Goal: Task Accomplishment & Management: Use online tool/utility

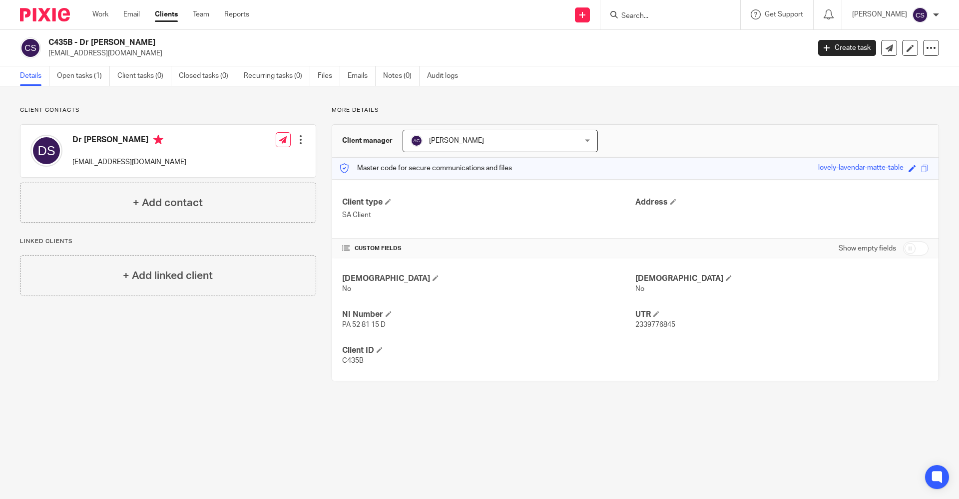
click at [620, 15] on input "Search" at bounding box center [665, 16] width 90 height 9
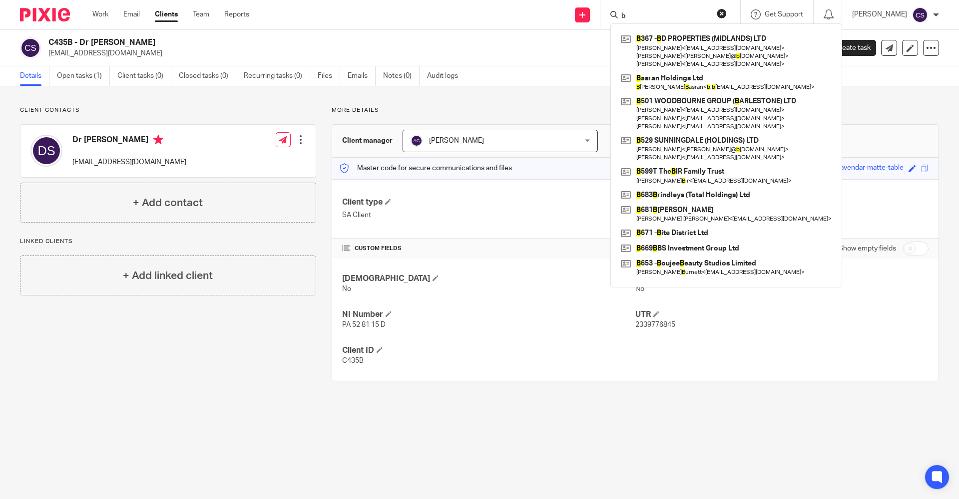
type input "b"
click at [717, 14] on button "reset" at bounding box center [722, 13] width 10 height 10
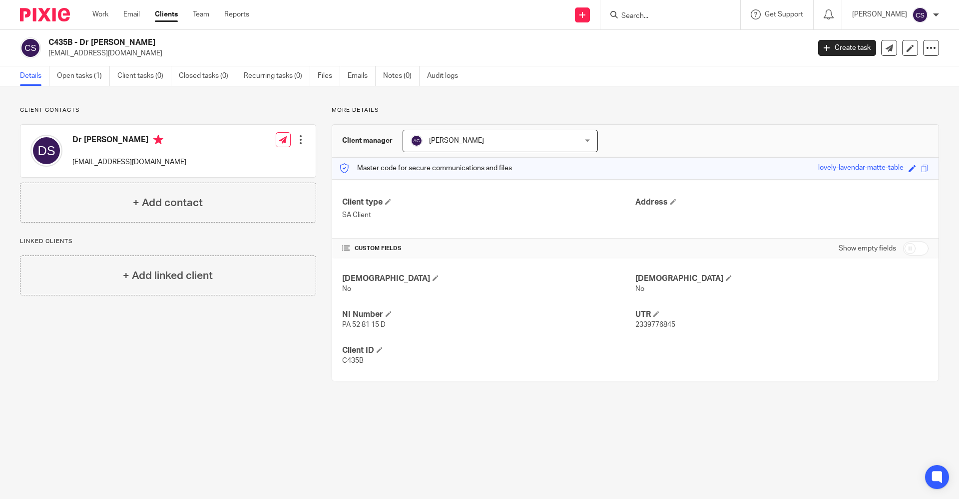
click at [620, 19] on input "Search" at bounding box center [665, 16] width 90 height 9
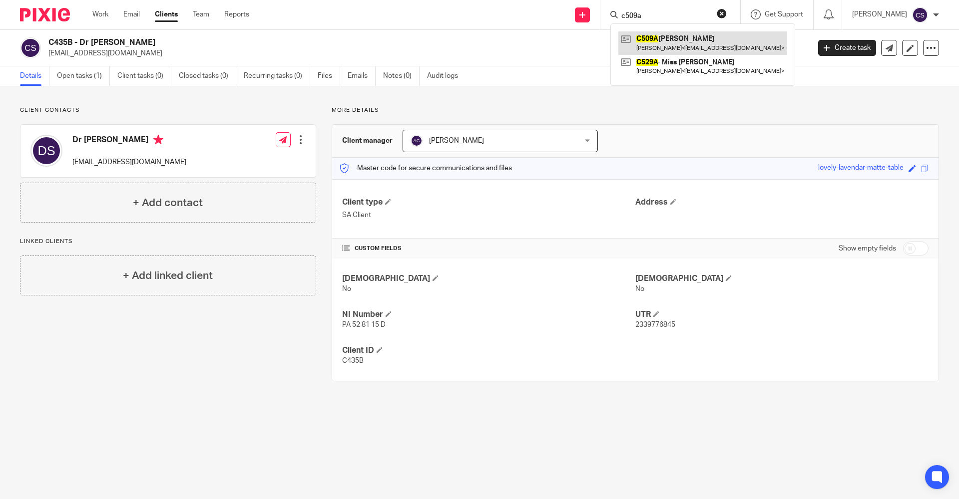
type input "c509a"
click at [648, 47] on link at bounding box center [702, 42] width 169 height 23
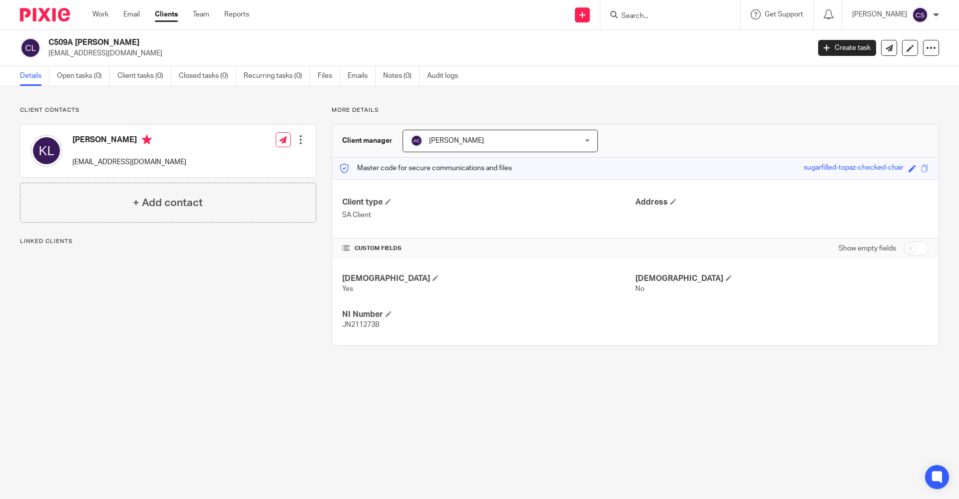
drag, startPoint x: 119, startPoint y: 53, endPoint x: 49, endPoint y: 59, distance: 70.2
click at [49, 59] on div "C509A Kirandeep Lahel shaml@hotmail.co.uk Create task Update from Companies Hou…" at bounding box center [479, 48] width 959 height 36
copy p "shaml@hotmail.co.uk"
drag, startPoint x: 139, startPoint y: 41, endPoint x: 48, endPoint y: 44, distance: 91.5
click at [48, 44] on div "C509A Kirandeep Lahel shaml@hotmail.co.uk" at bounding box center [411, 47] width 783 height 21
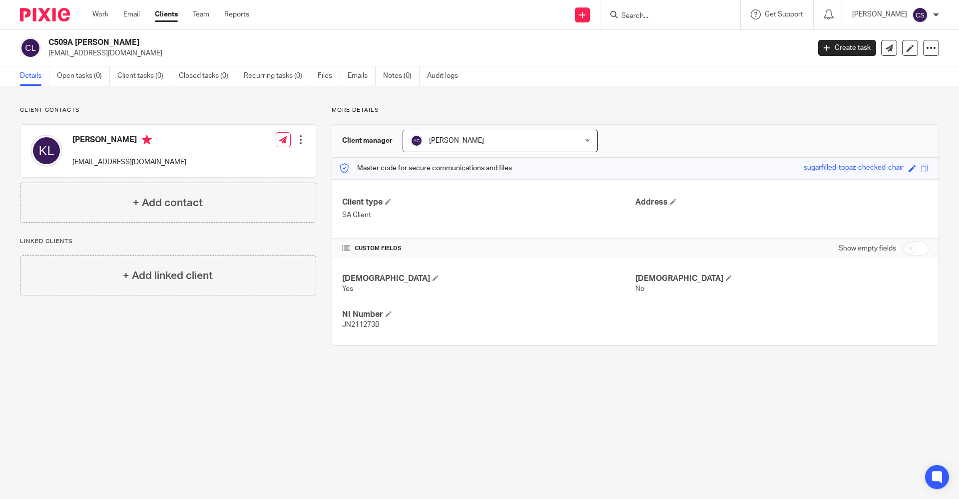
copy h2 "C509A [PERSON_NAME]"
click at [620, 17] on input "Search" at bounding box center [665, 16] width 90 height 9
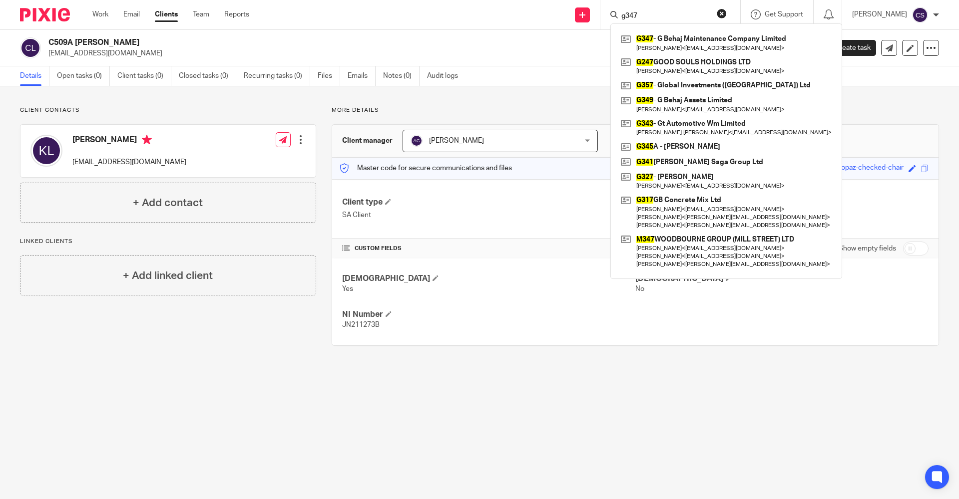
type input "g347"
click at [717, 13] on button "reset" at bounding box center [722, 13] width 10 height 10
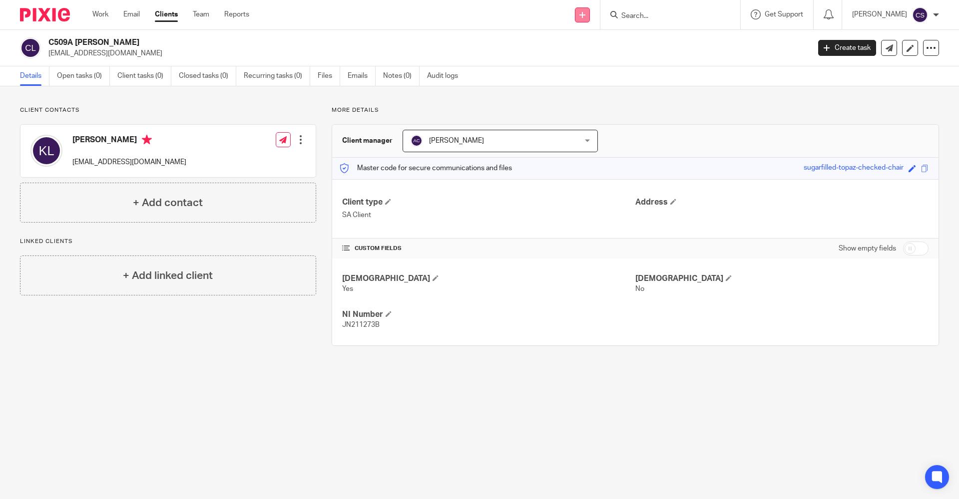
click at [575, 17] on link at bounding box center [582, 14] width 15 height 15
click at [549, 76] on link "Add client" at bounding box center [558, 76] width 70 height 14
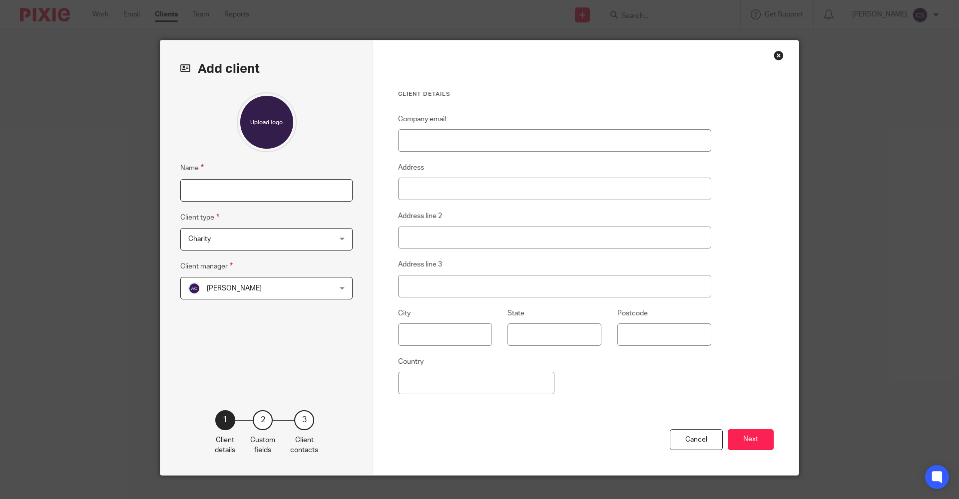
click at [199, 192] on input "Name" at bounding box center [266, 190] width 172 height 22
type input "G347A [PERSON_NAME]"
click at [312, 235] on span "Charity" at bounding box center [253, 239] width 131 height 21
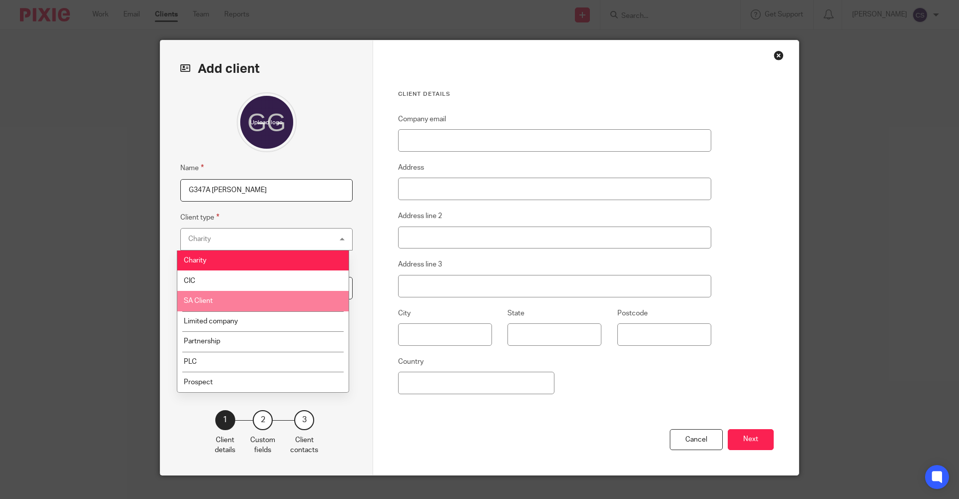
click at [279, 304] on li "SA Client" at bounding box center [262, 301] width 171 height 20
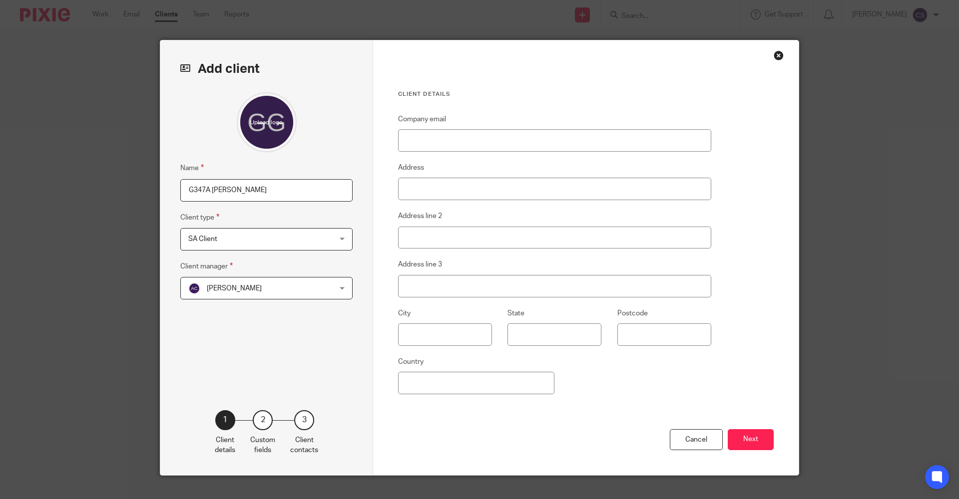
click at [312, 288] on span "[PERSON_NAME]" at bounding box center [253, 288] width 131 height 21
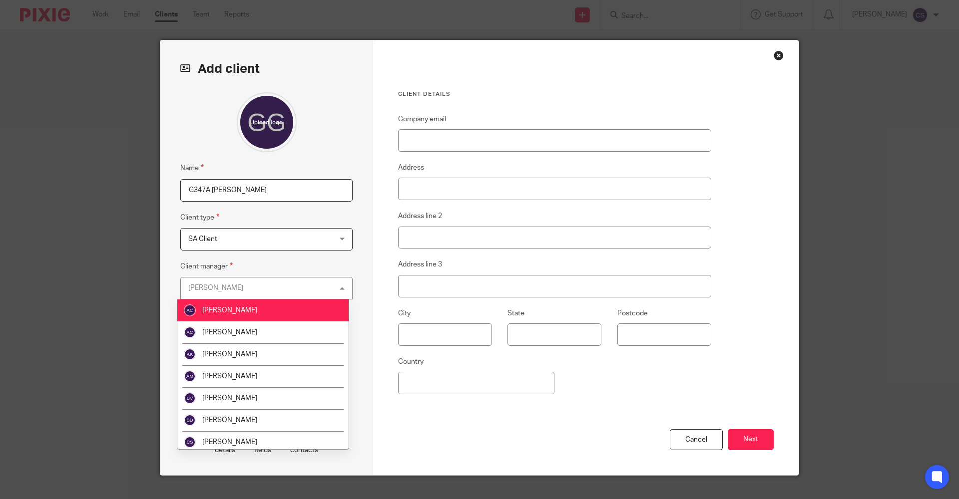
click at [266, 311] on li "[PERSON_NAME]" at bounding box center [262, 311] width 171 height 22
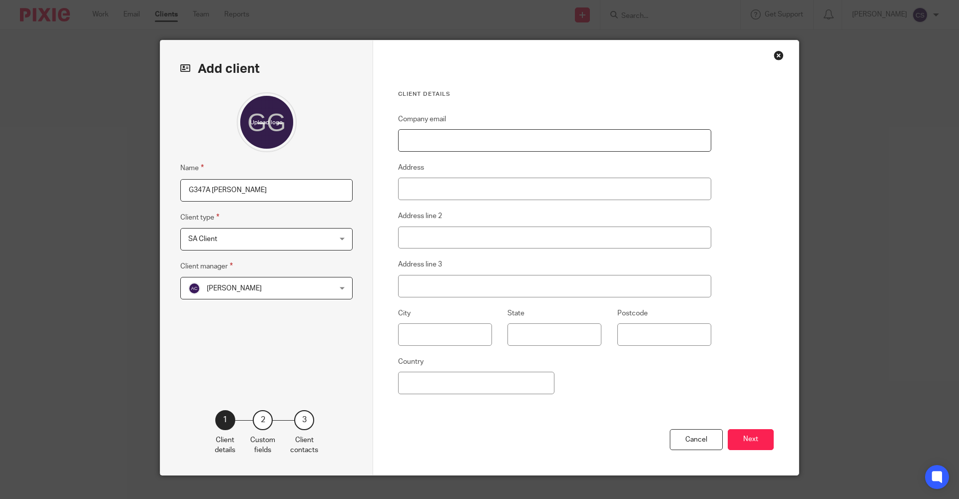
click at [414, 147] on input "Company email" at bounding box center [554, 140] width 313 height 22
paste input "gencibehaj92@icloud.com"
type input "gencibehaj92@icloud.com"
click at [545, 95] on h3 "Client details" at bounding box center [554, 94] width 313 height 8
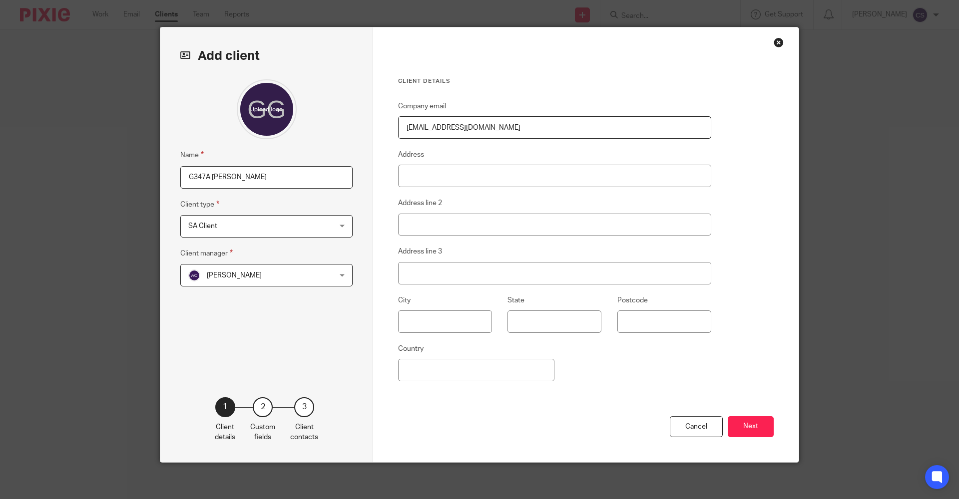
scroll to position [16, 0]
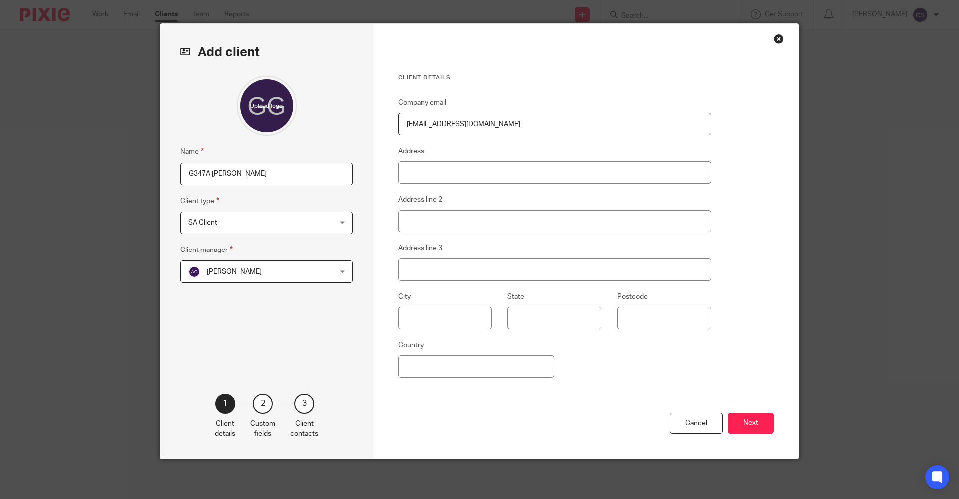
click at [739, 425] on button "Next" at bounding box center [751, 423] width 46 height 21
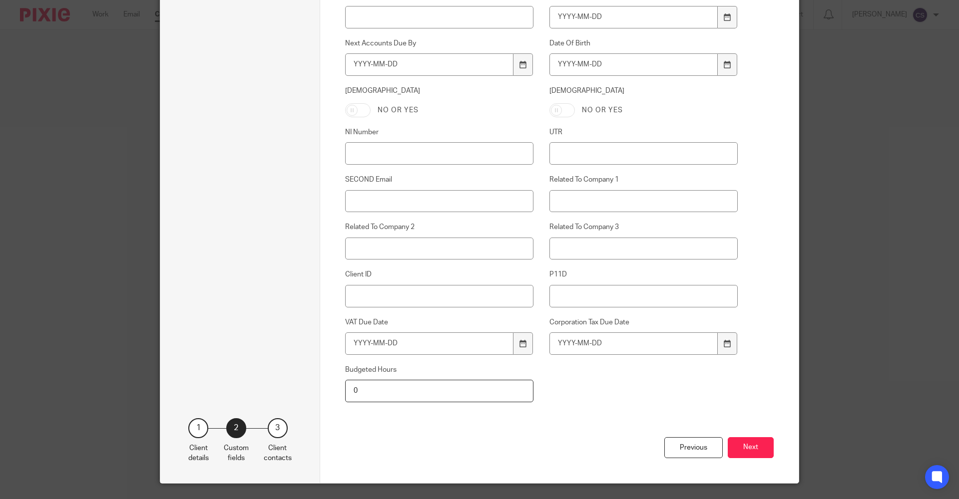
scroll to position [410, 0]
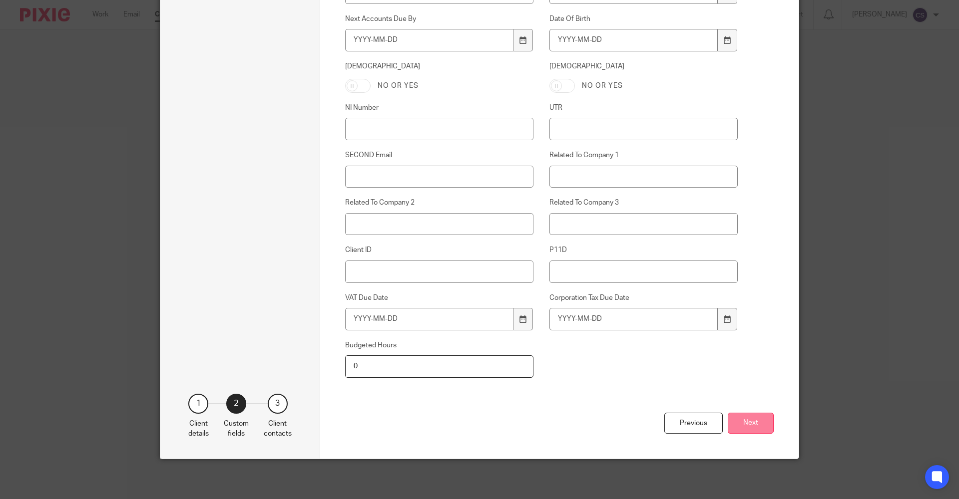
click at [746, 421] on button "Next" at bounding box center [751, 423] width 46 height 21
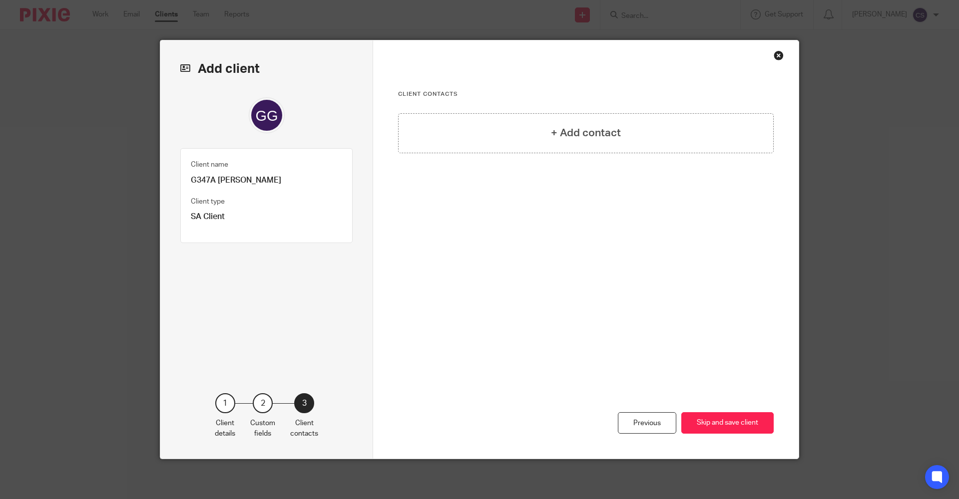
scroll to position [0, 0]
click at [503, 127] on div "+ Add contact" at bounding box center [586, 133] width 376 height 40
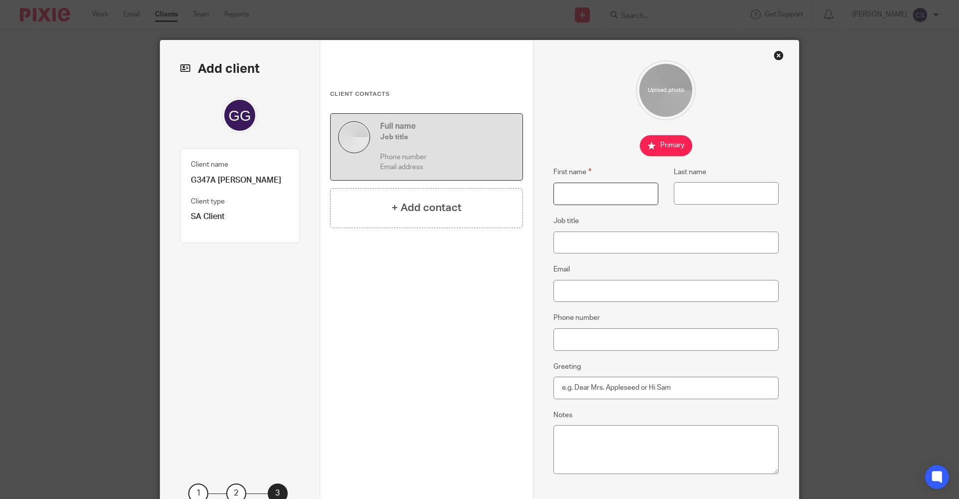
click at [586, 196] on input "First name" at bounding box center [605, 194] width 105 height 22
type input "Genci"
type input "Behaj"
click at [587, 293] on input "Email" at bounding box center [666, 291] width 226 height 22
paste input "gencibehaj92@icloud.com"
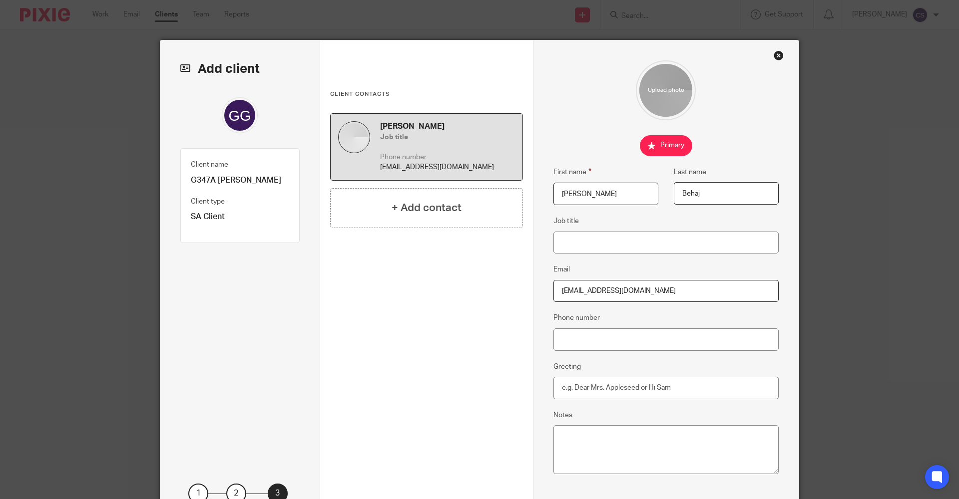
type input "gencibehaj92@icloud.com"
click at [490, 319] on div "Genci Behaj Job title Phone number gencibehaj92@icloud.com + Add contact" at bounding box center [426, 241] width 193 height 257
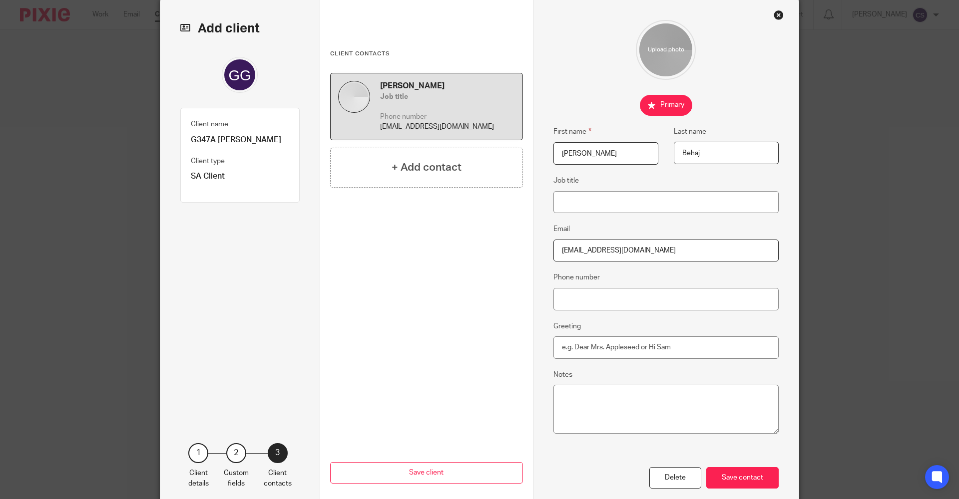
scroll to position [90, 0]
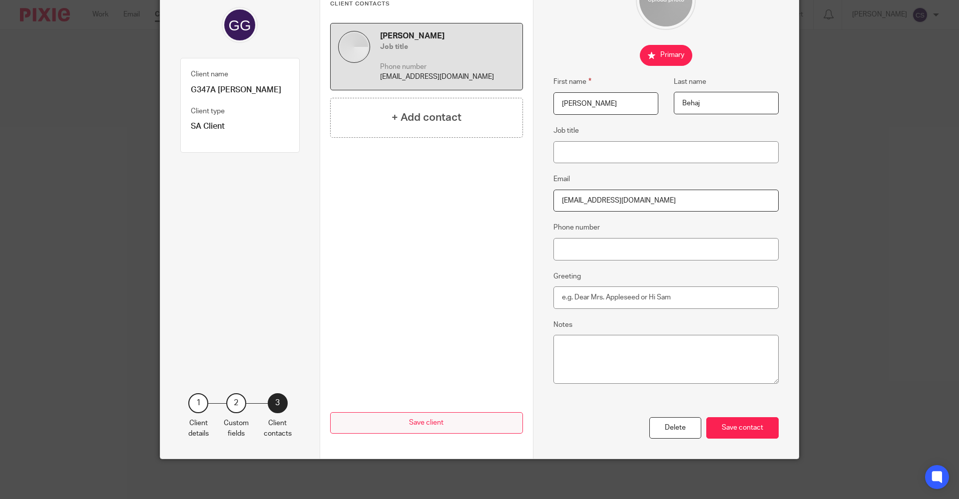
click at [741, 429] on div "Save contact" at bounding box center [742, 428] width 72 height 21
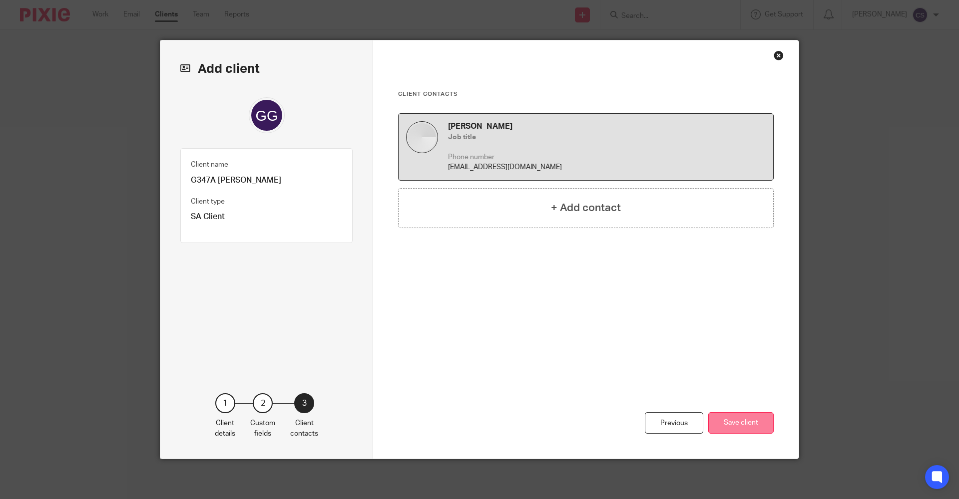
scroll to position [0, 0]
click at [718, 423] on button "Save client" at bounding box center [740, 423] width 65 height 21
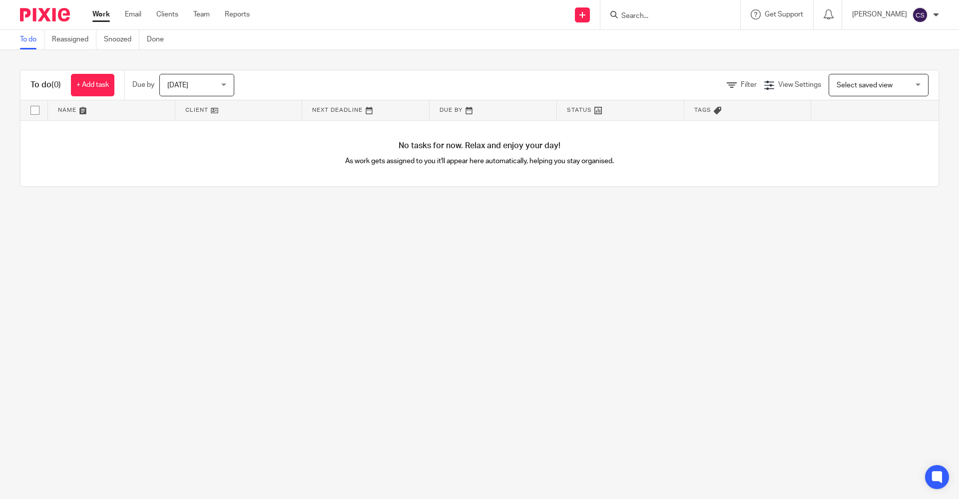
click at [620, 19] on input "Search" at bounding box center [665, 16] width 90 height 9
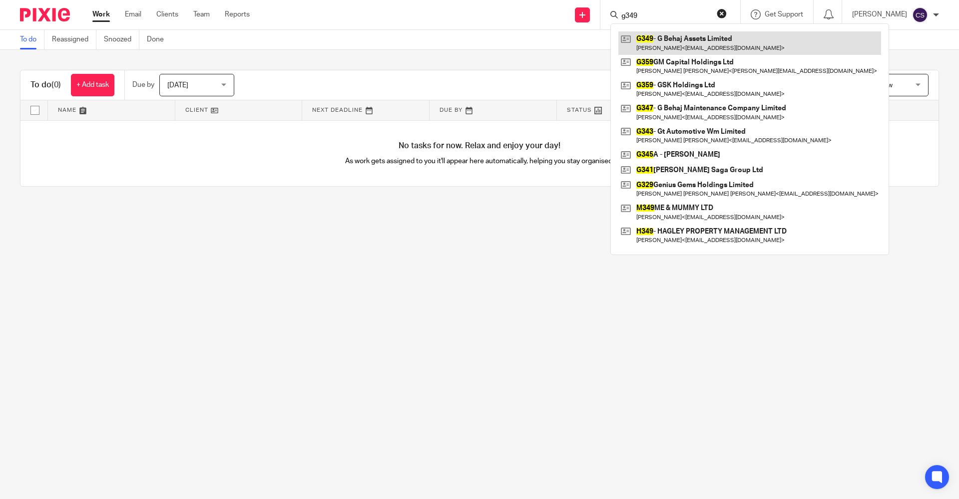
type input "g349"
click at [657, 46] on link at bounding box center [749, 42] width 263 height 23
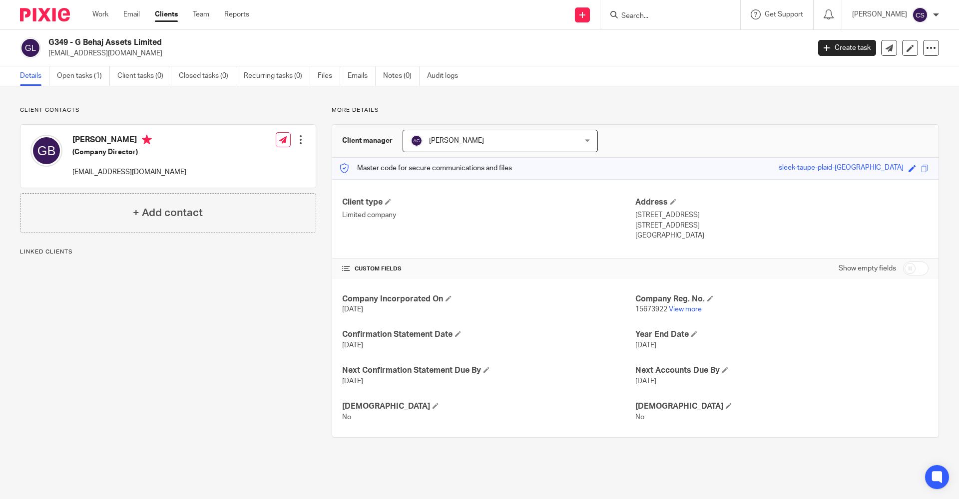
drag, startPoint x: 135, startPoint y: 53, endPoint x: 49, endPoint y: 55, distance: 85.9
click at [49, 55] on p "[EMAIL_ADDRESS][DOMAIN_NAME]" at bounding box center [425, 53] width 755 height 10
copy p "[EMAIL_ADDRESS][DOMAIN_NAME]"
click at [620, 13] on input "Search" at bounding box center [665, 16] width 90 height 9
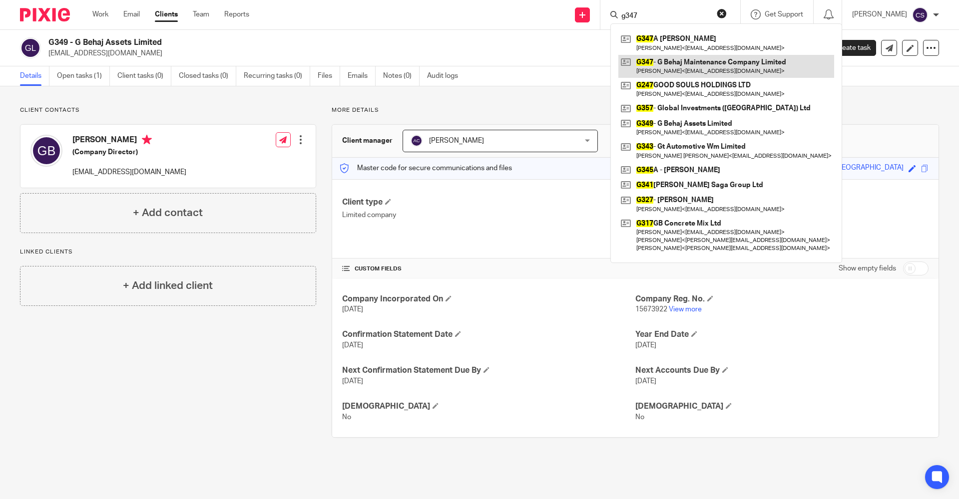
type input "g347"
click at [659, 66] on link at bounding box center [726, 66] width 216 height 23
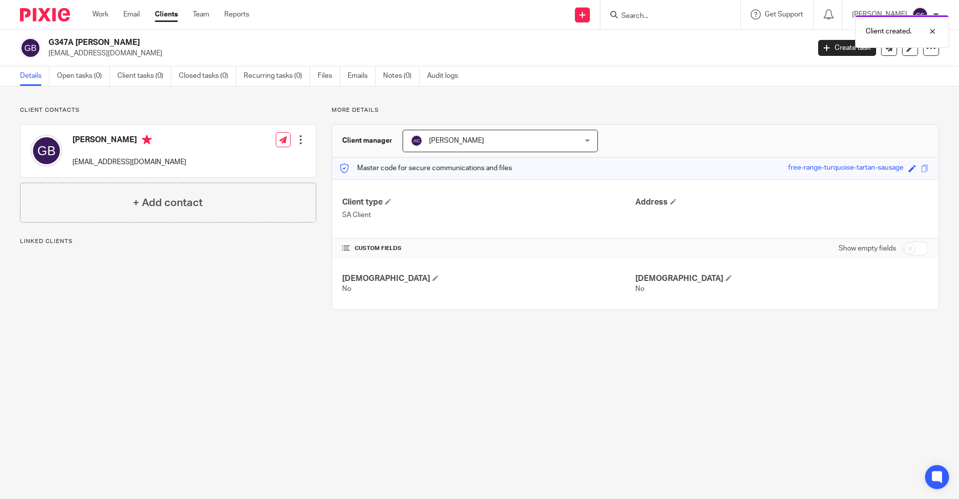
click at [47, 13] on img at bounding box center [45, 14] width 50 height 13
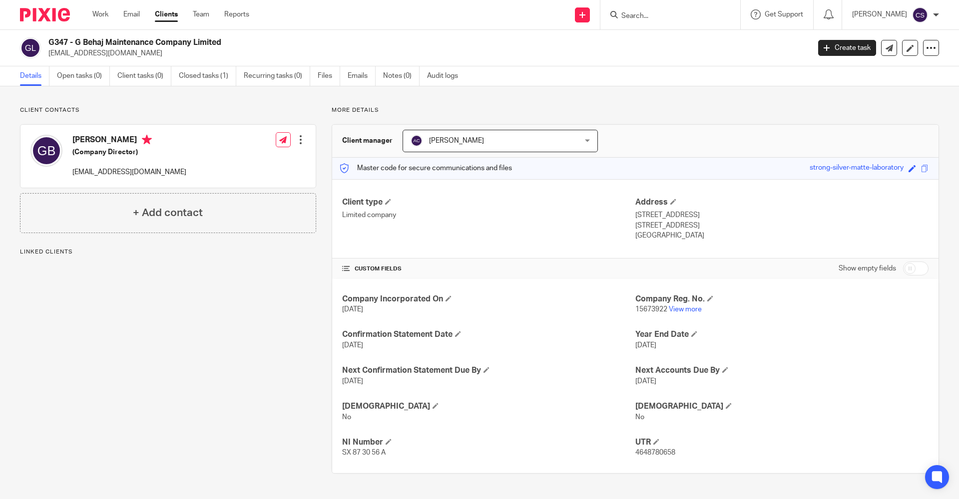
drag, startPoint x: 224, startPoint y: 42, endPoint x: 75, endPoint y: 43, distance: 148.3
click at [75, 43] on h2 "G347 - G Behaj Maintenance Company Limited" at bounding box center [350, 42] width 604 height 10
copy h2 "G Behaj Maintenance Company Limited"
drag, startPoint x: 135, startPoint y: 53, endPoint x: 47, endPoint y: 57, distance: 87.5
click at [47, 57] on div "G347 - G Behaj Maintenance Company Limited gencibehaj92@icloud.com" at bounding box center [411, 47] width 783 height 21
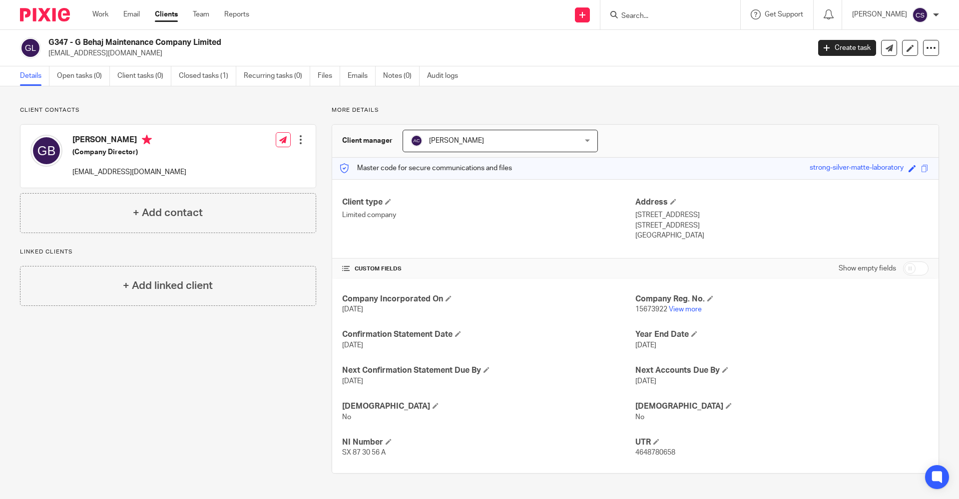
copy p "gencibehaj92@icloud.com"
click at [620, 15] on input "Search" at bounding box center [665, 16] width 90 height 9
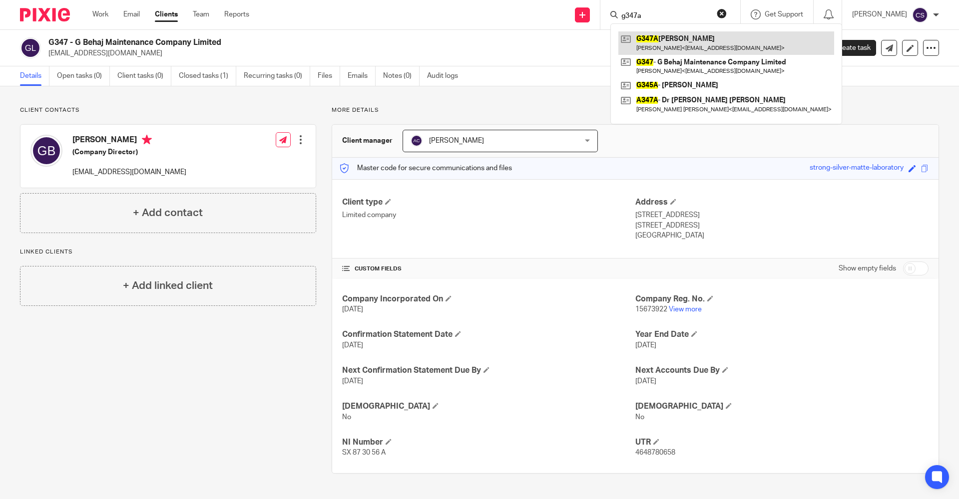
type input "g347a"
click at [672, 35] on link at bounding box center [726, 42] width 216 height 23
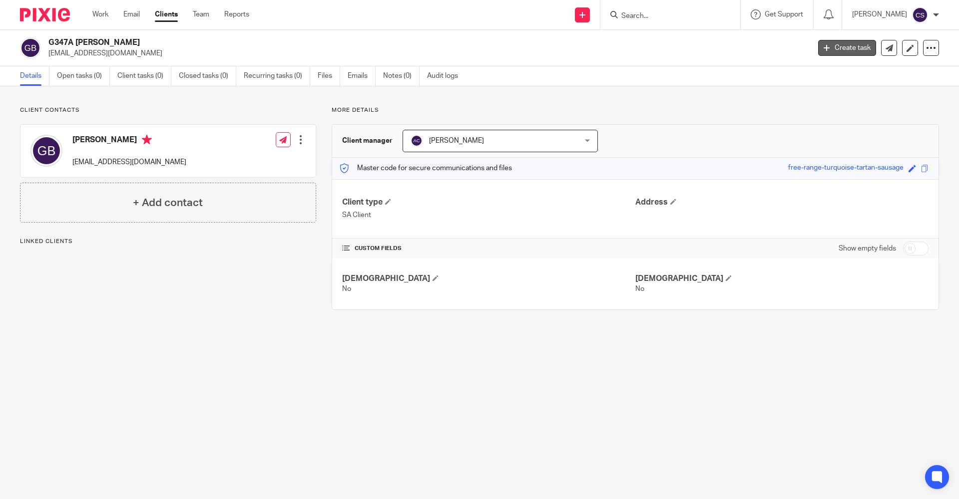
click at [834, 45] on link "Create task" at bounding box center [847, 48] width 58 height 16
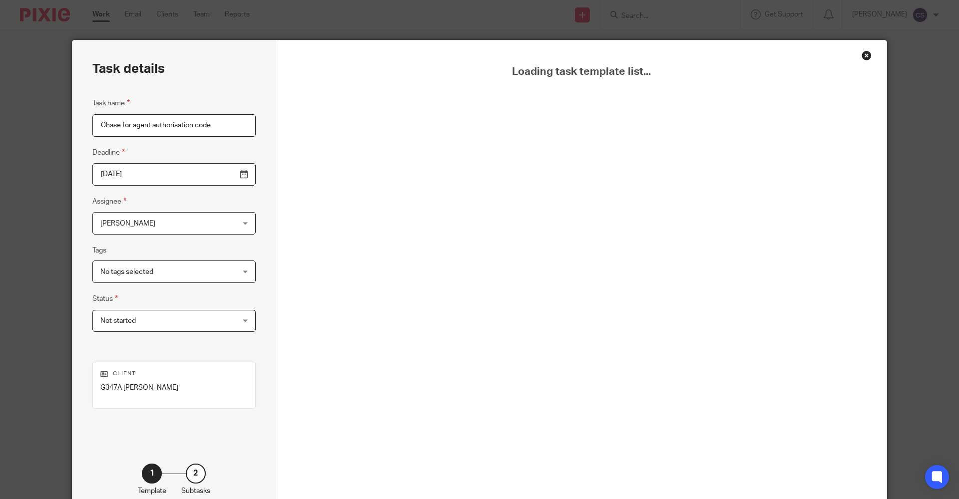
type input "Chase for agent authorisation code"
click at [218, 174] on input "[DATE]" at bounding box center [173, 174] width 163 height 22
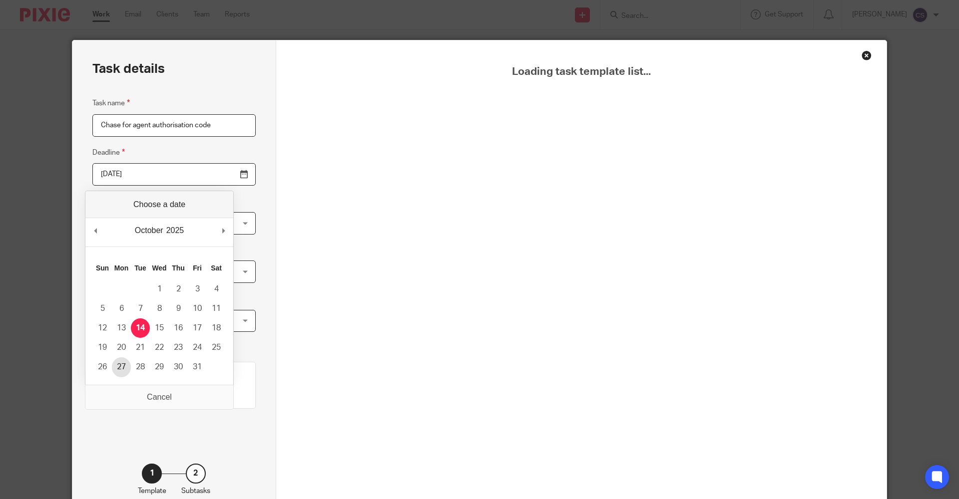
type input "[DATE]"
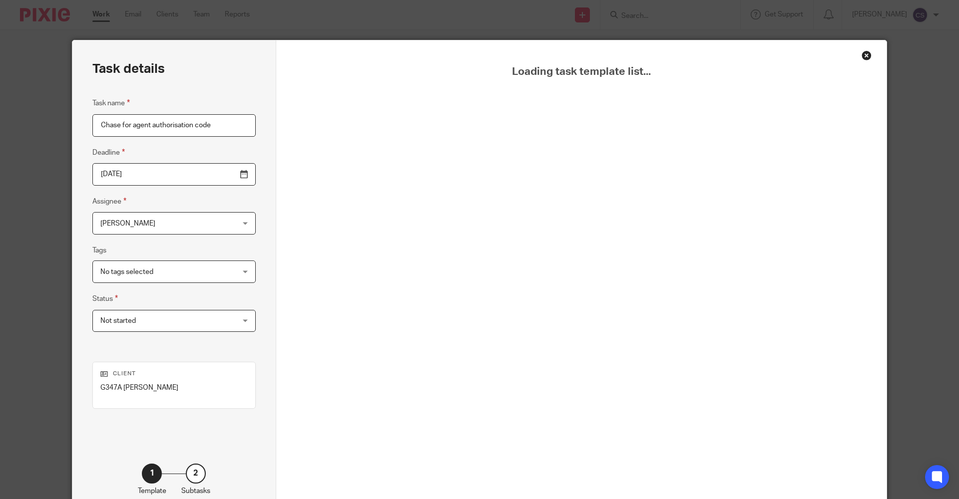
click at [862, 55] on div "Close this dialog window" at bounding box center [867, 55] width 10 height 10
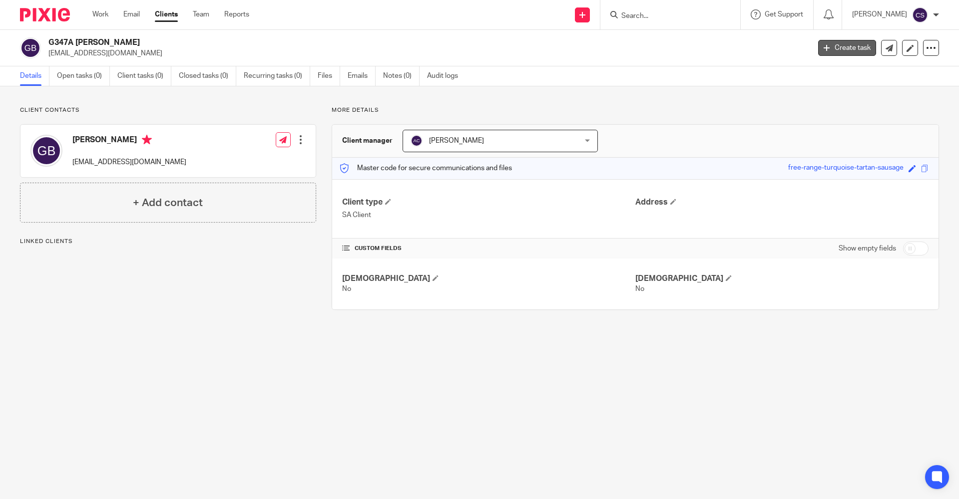
click at [838, 53] on link "Create task" at bounding box center [847, 48] width 58 height 16
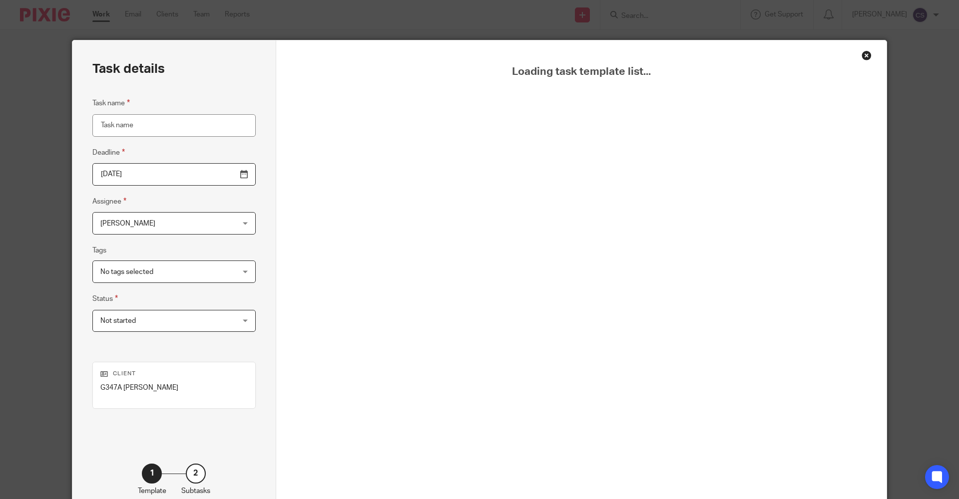
click at [864, 57] on div "Close this dialog window" at bounding box center [867, 55] width 10 height 10
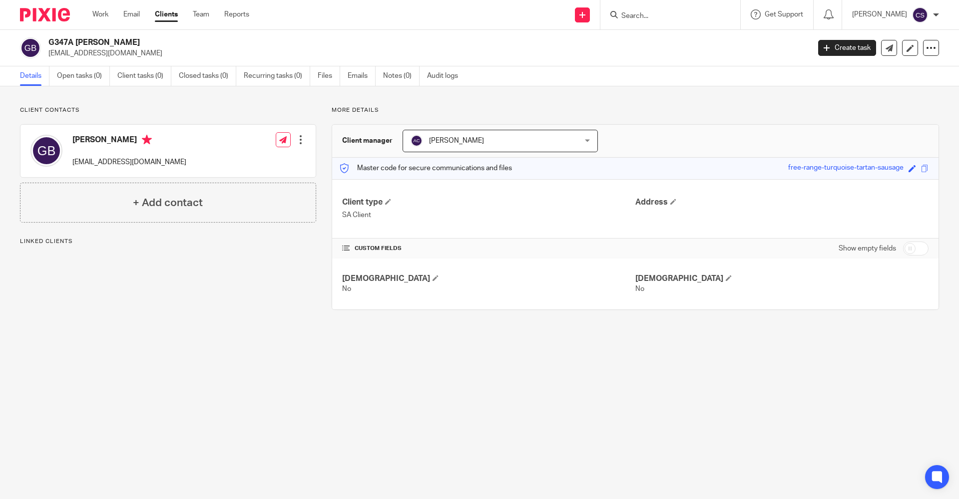
click at [40, 22] on div at bounding box center [41, 14] width 82 height 29
click at [43, 18] on img at bounding box center [45, 14] width 50 height 13
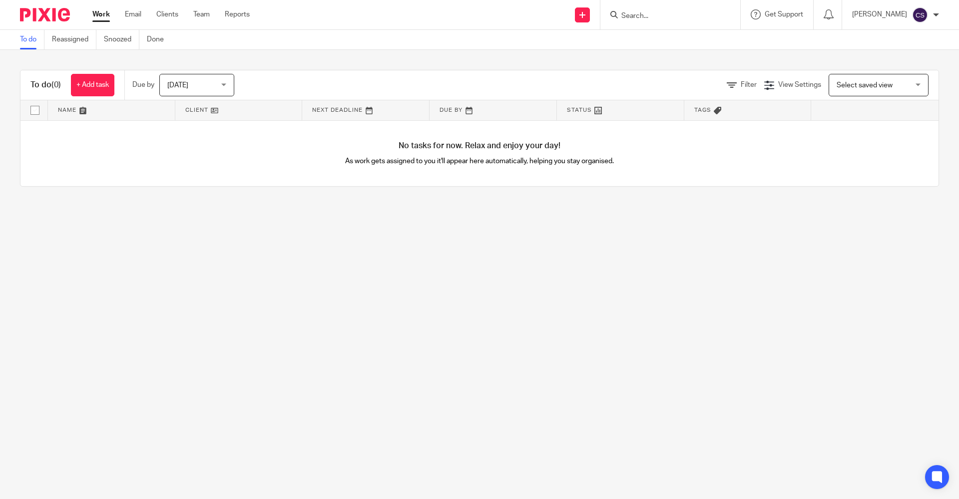
click at [620, 16] on input "Search" at bounding box center [665, 16] width 90 height 9
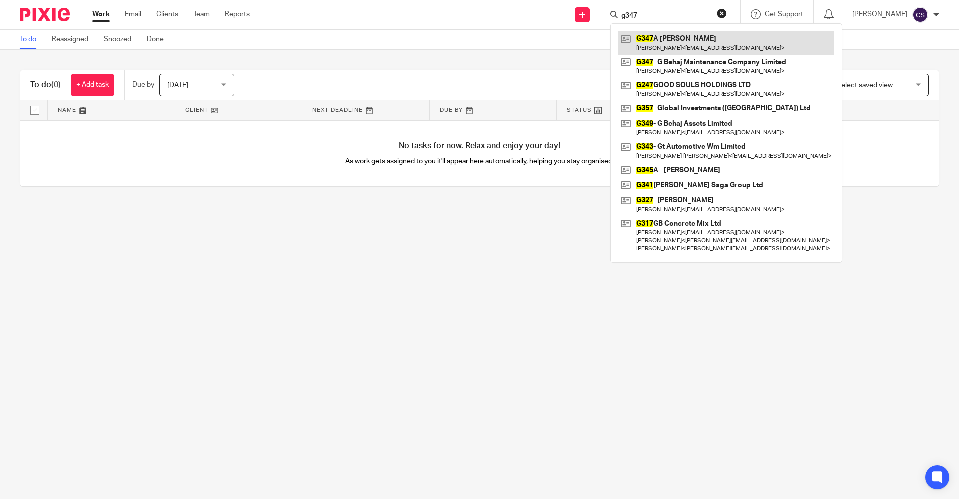
type input "g347"
click at [646, 44] on link at bounding box center [726, 42] width 216 height 23
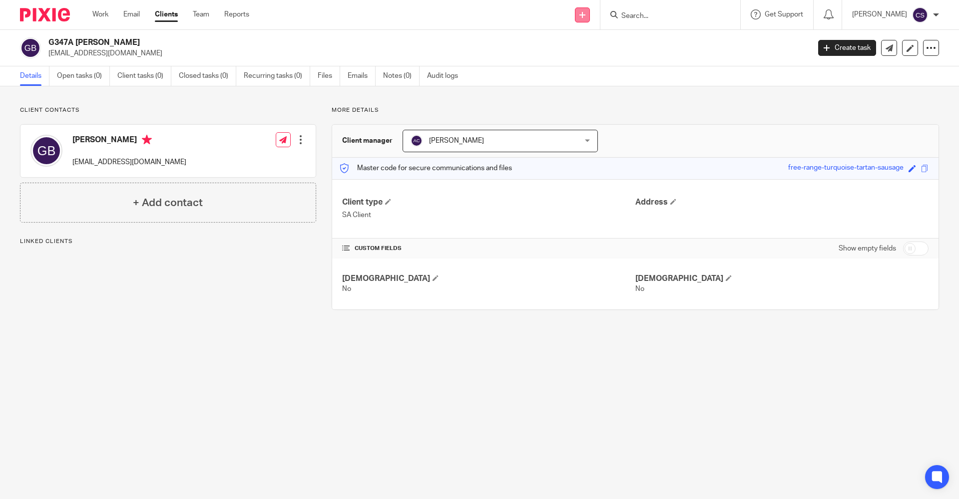
click at [579, 13] on icon at bounding box center [582, 15] width 6 height 6
click at [544, 59] on link "Create task" at bounding box center [558, 61] width 70 height 14
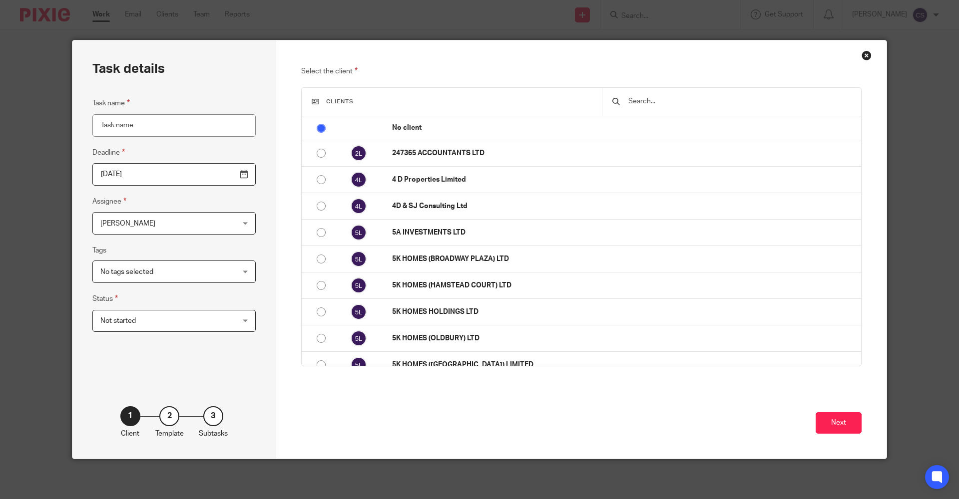
click at [155, 127] on input "Task name" at bounding box center [173, 125] width 163 height 22
type input "Chase for agent authorisation code"
click at [219, 180] on input "[DATE]" at bounding box center [173, 174] width 163 height 22
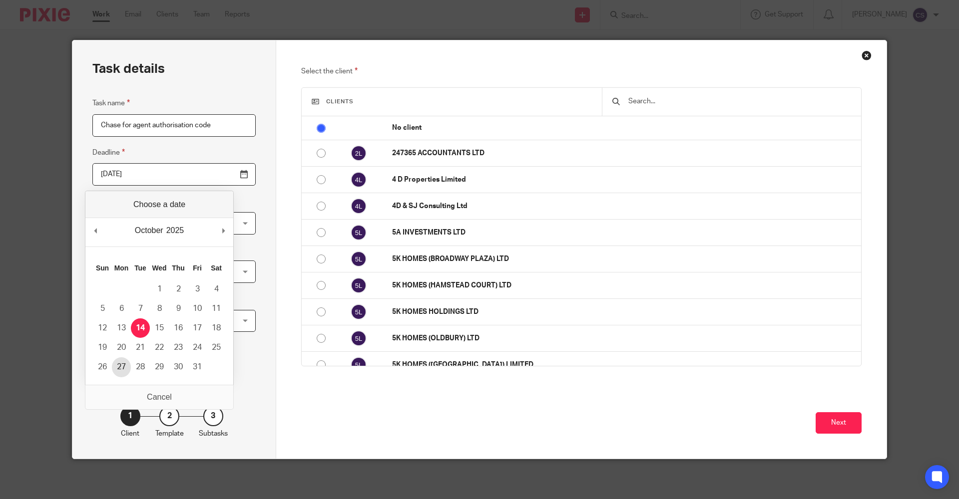
type input "2025-10-27"
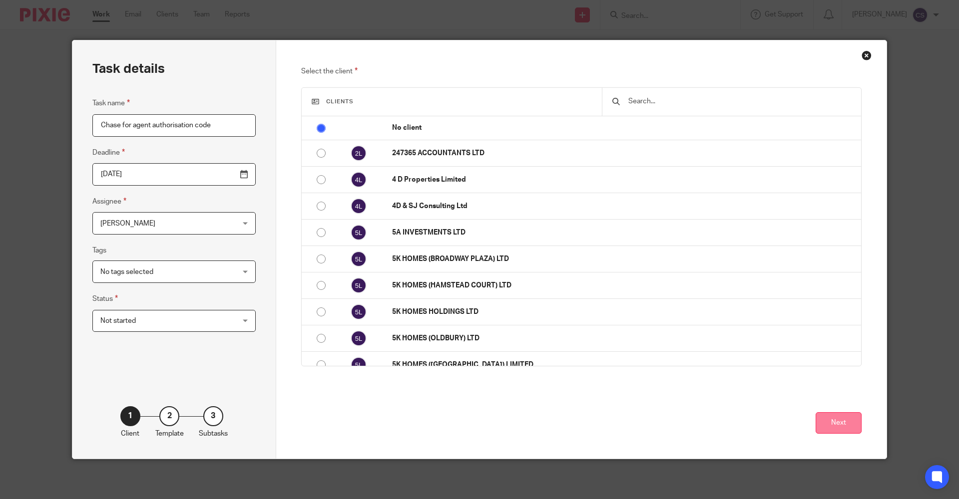
click at [827, 427] on button "Next" at bounding box center [839, 423] width 46 height 21
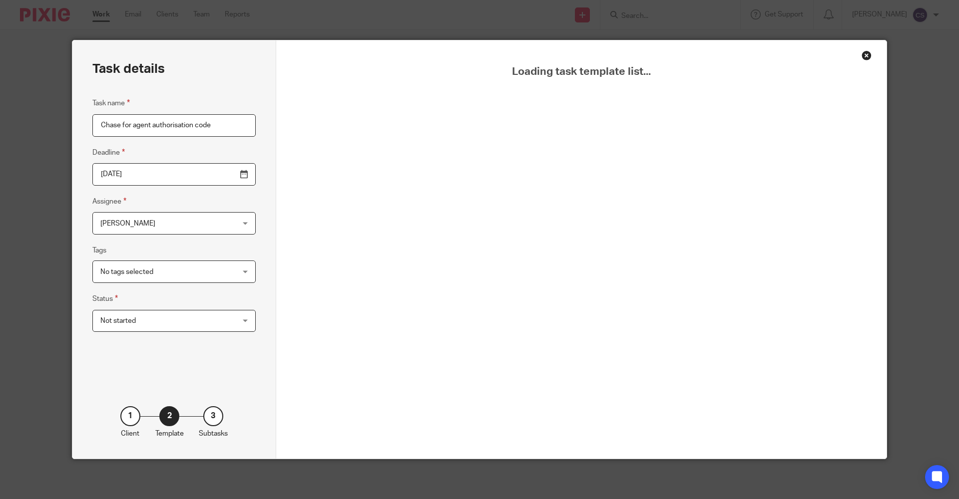
click at [865, 58] on div "Close this dialog window" at bounding box center [867, 55] width 10 height 10
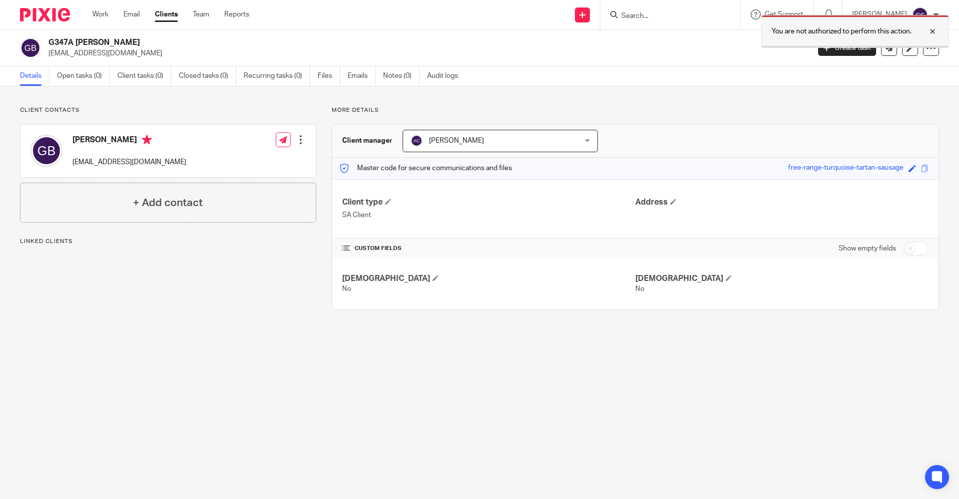
click at [932, 32] on div at bounding box center [925, 31] width 27 height 12
click at [841, 54] on link "Create task" at bounding box center [847, 48] width 58 height 16
